Goal: Entertainment & Leisure: Browse casually

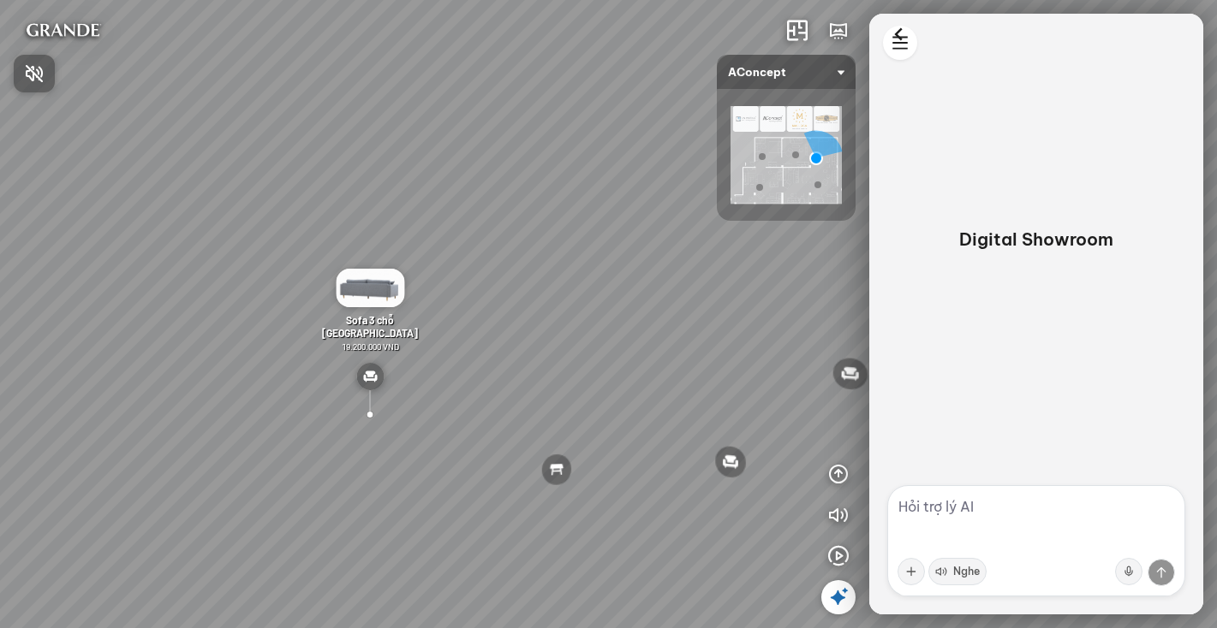
click at [1128, 572] on div at bounding box center [608, 314] width 1217 height 628
drag, startPoint x: 1122, startPoint y: 569, endPoint x: 1161, endPoint y: 569, distance: 38.5
click at [1128, 569] on button at bounding box center [1128, 571] width 27 height 27
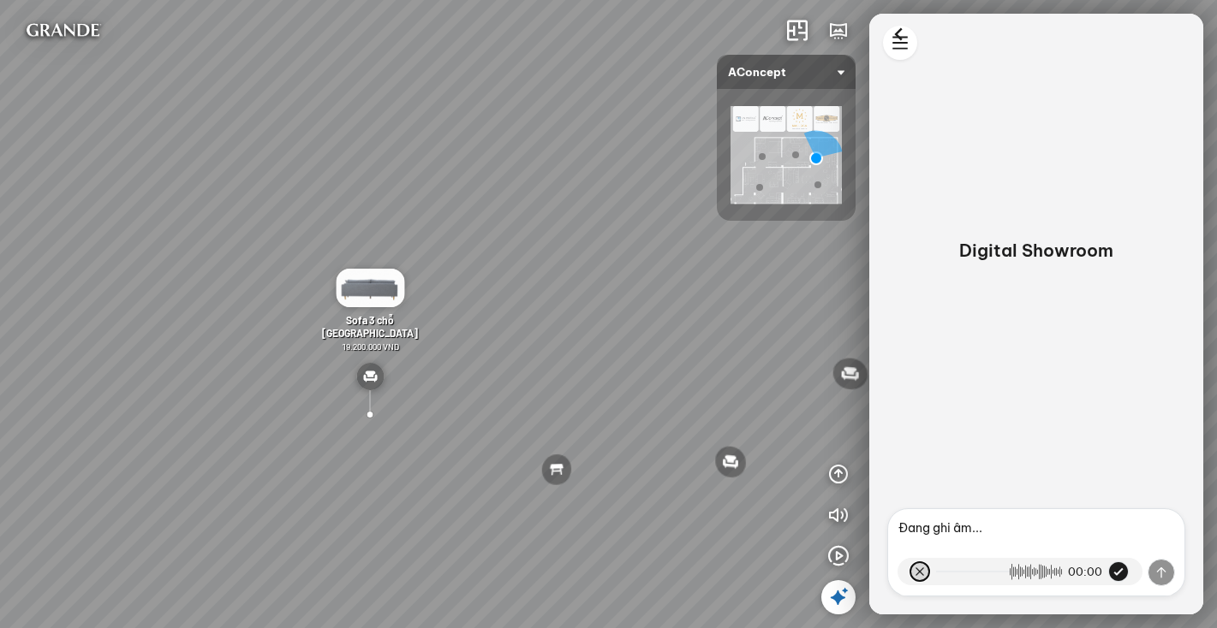
click at [918, 571] on button at bounding box center [919, 572] width 21 height 21
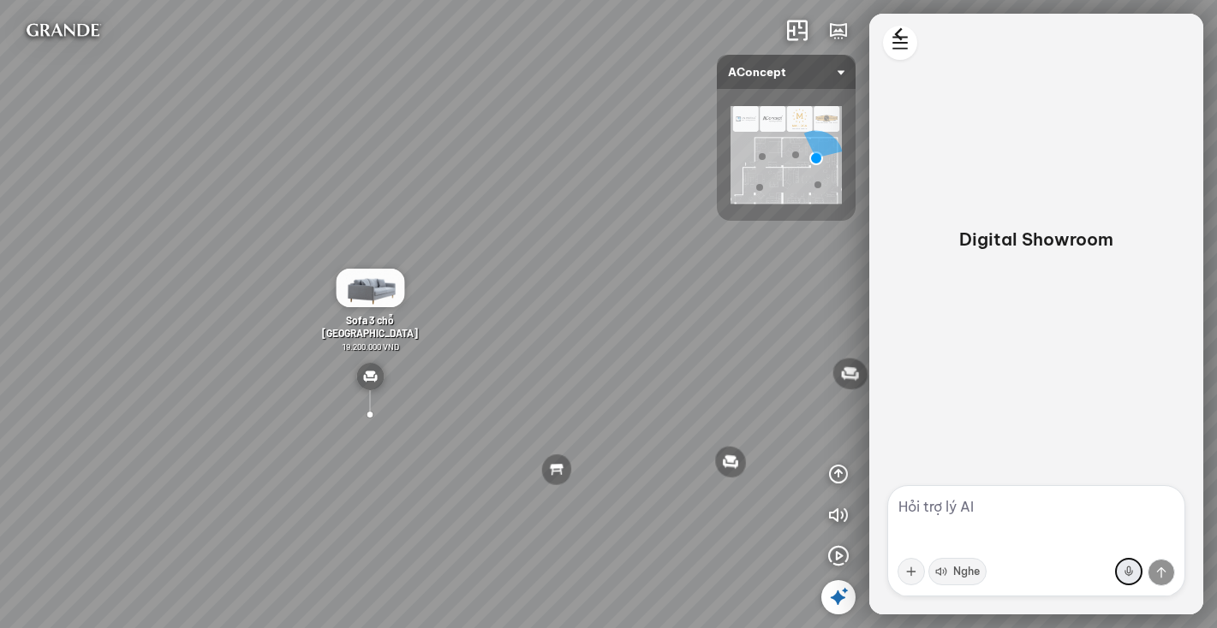
click at [1134, 570] on button at bounding box center [1128, 571] width 27 height 27
